Goal: Information Seeking & Learning: Learn about a topic

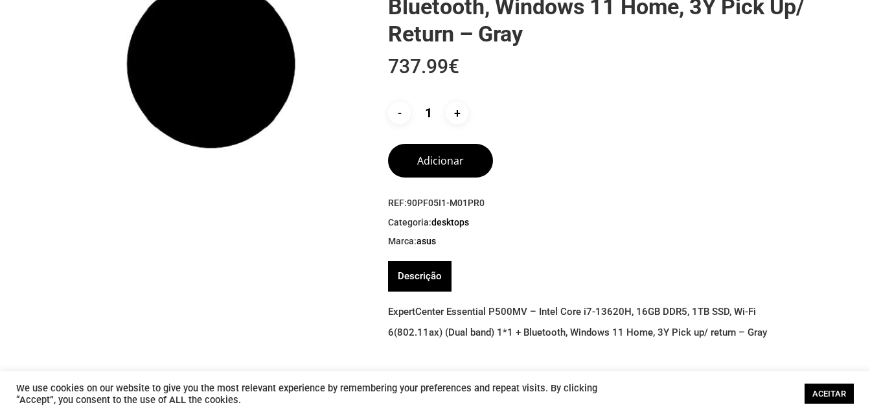
scroll to position [194, 0]
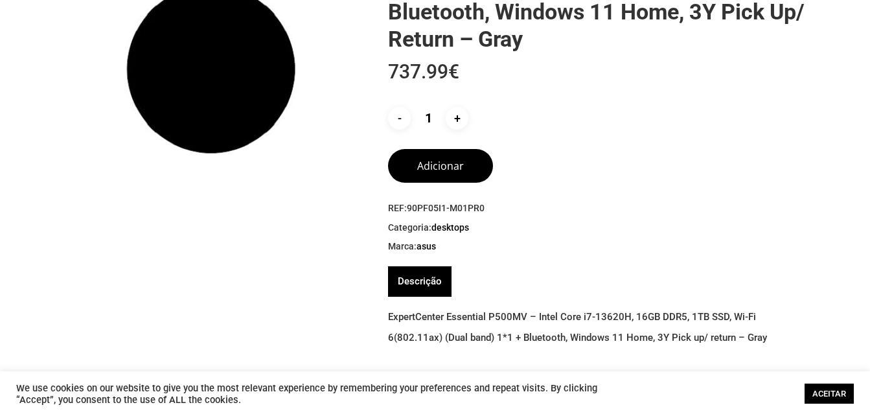
click at [441, 287] on link "Descrição" at bounding box center [420, 281] width 44 height 30
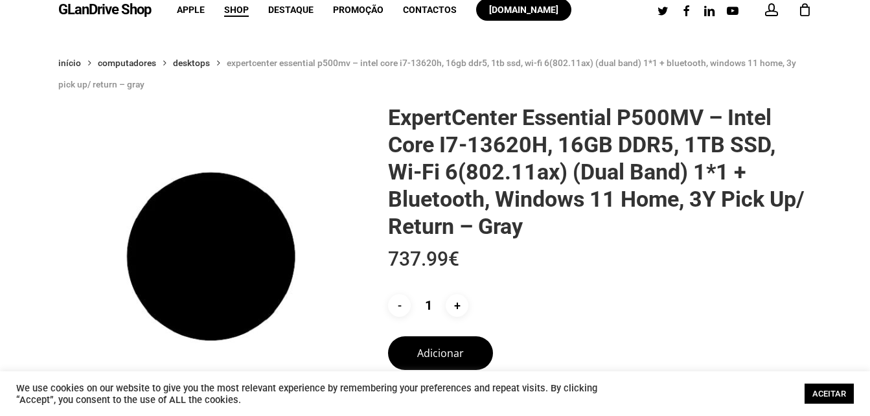
scroll to position [0, 0]
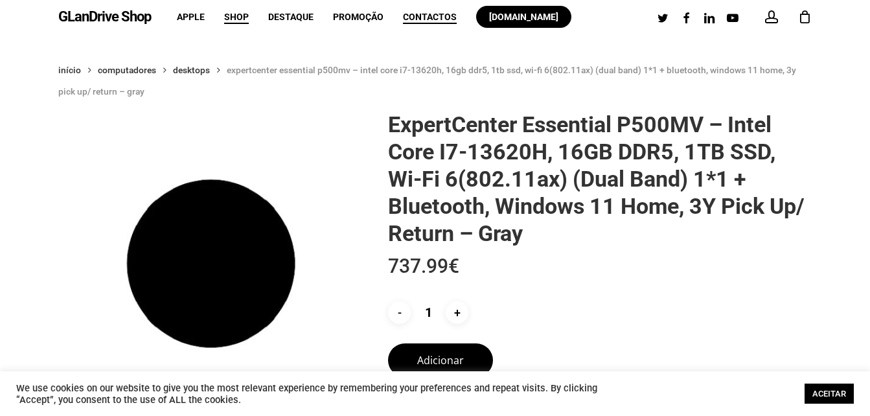
click at [431, 21] on span "Contactos" at bounding box center [430, 17] width 54 height 10
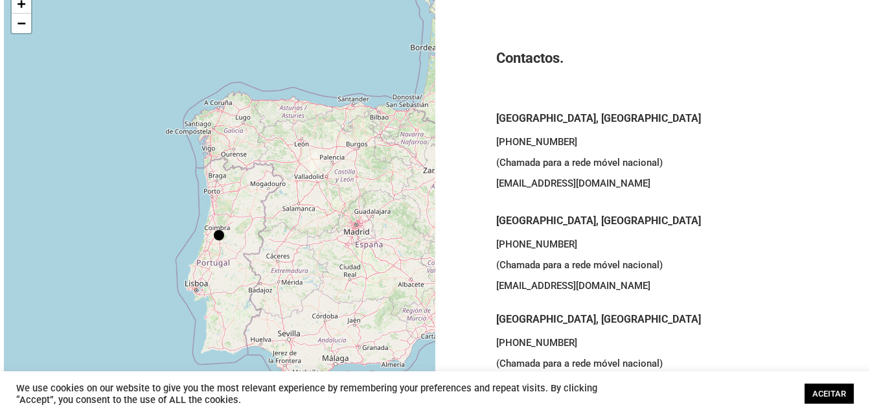
scroll to position [130, 0]
